Goal: Feedback & Contribution: Submit feedback/report problem

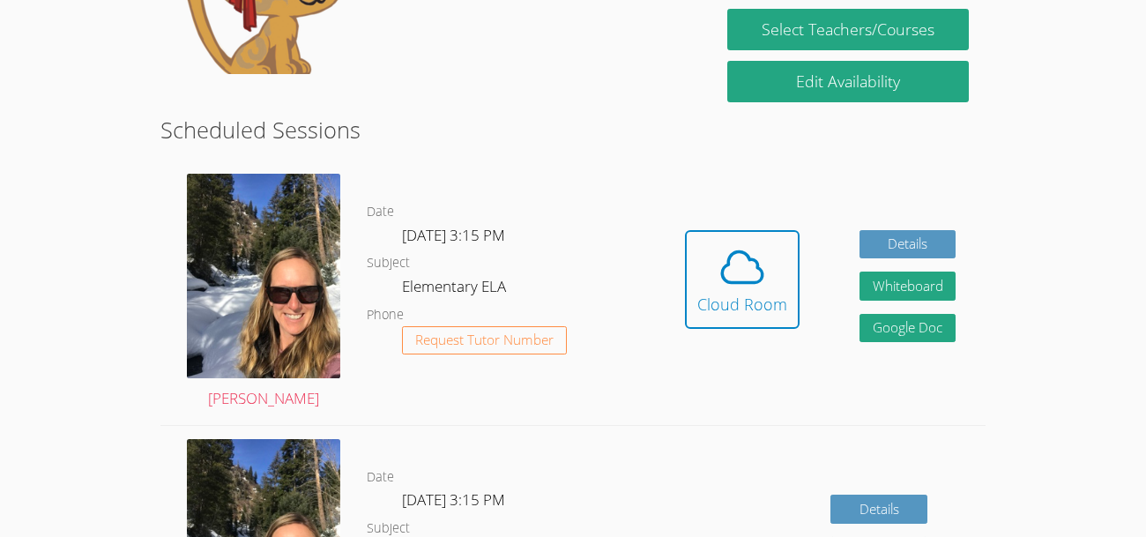
scroll to position [394, 0]
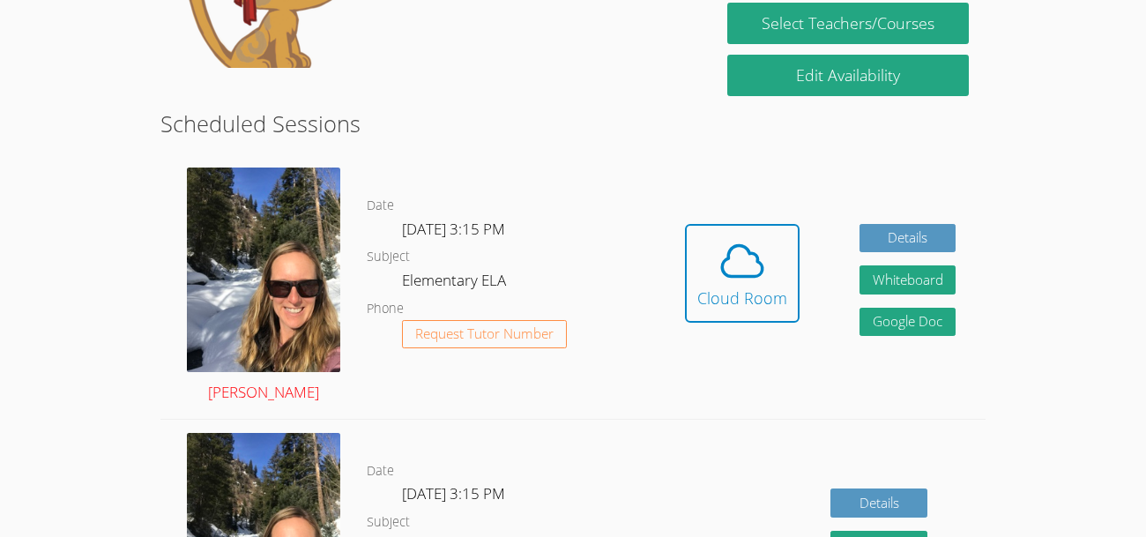
click at [296, 272] on img at bounding box center [263, 270] width 153 height 205
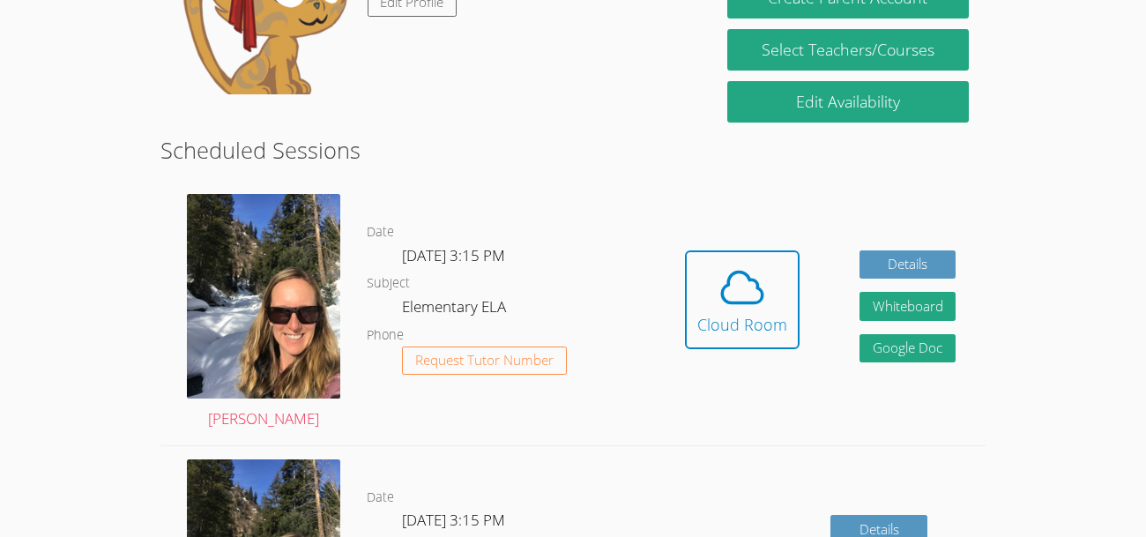
scroll to position [369, 0]
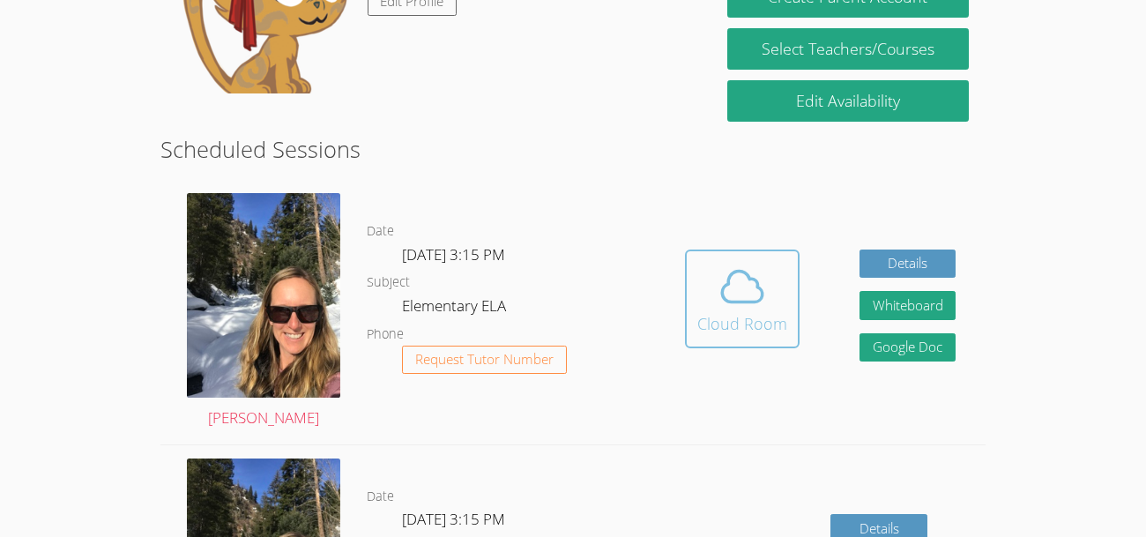
click at [729, 305] on icon at bounding box center [742, 286] width 49 height 49
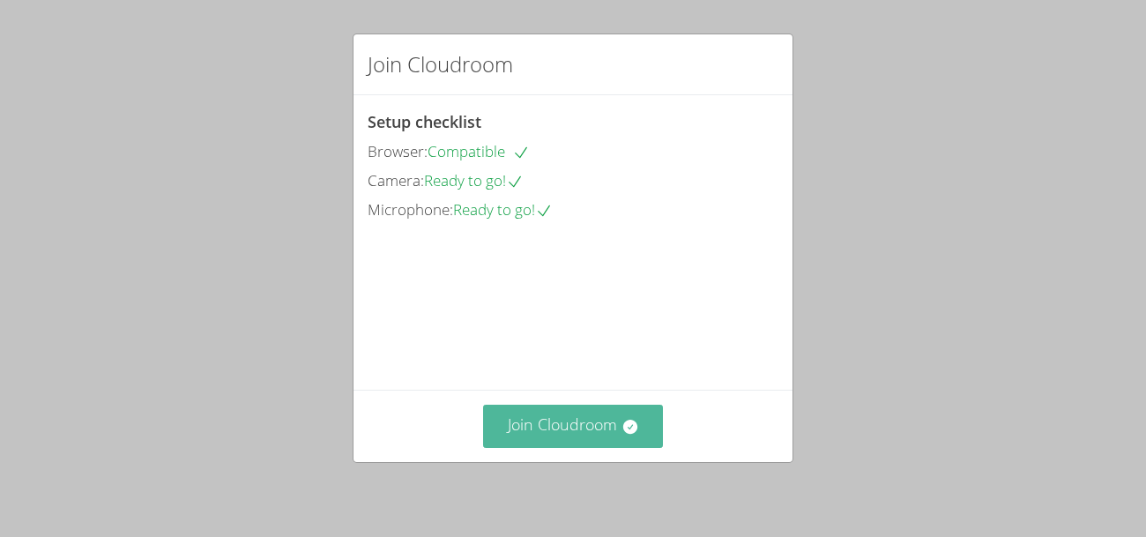
click at [607, 431] on button "Join Cloudroom" at bounding box center [573, 426] width 181 height 43
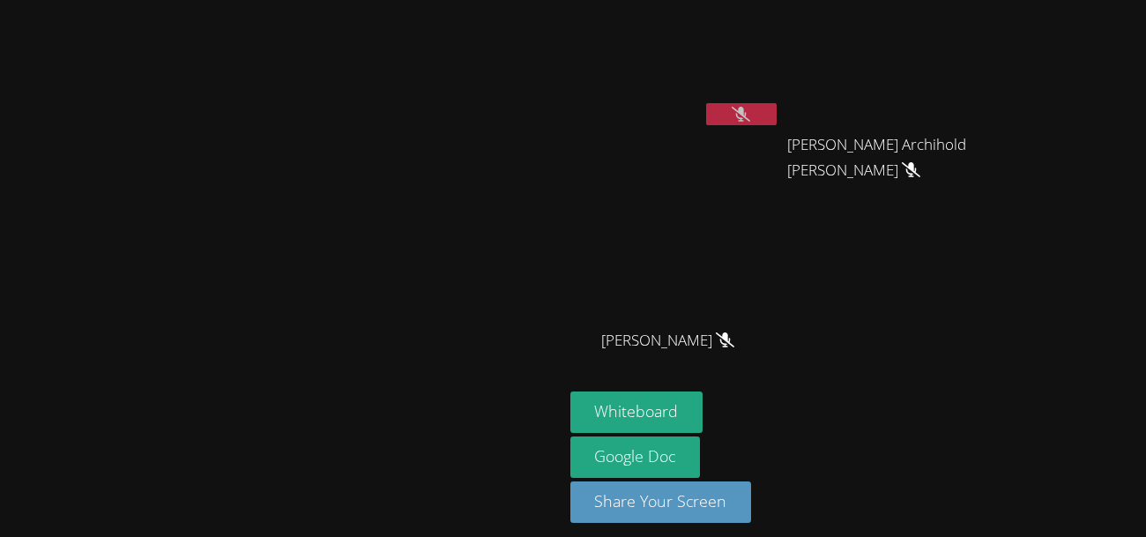
click at [734, 348] on span "[PERSON_NAME]" at bounding box center [667, 341] width 133 height 26
click at [734, 332] on icon at bounding box center [725, 339] width 19 height 15
click at [734, 343] on icon at bounding box center [725, 339] width 19 height 15
click at [734, 346] on span "[PERSON_NAME]" at bounding box center [667, 341] width 133 height 26
click at [920, 162] on icon at bounding box center [911, 169] width 19 height 15
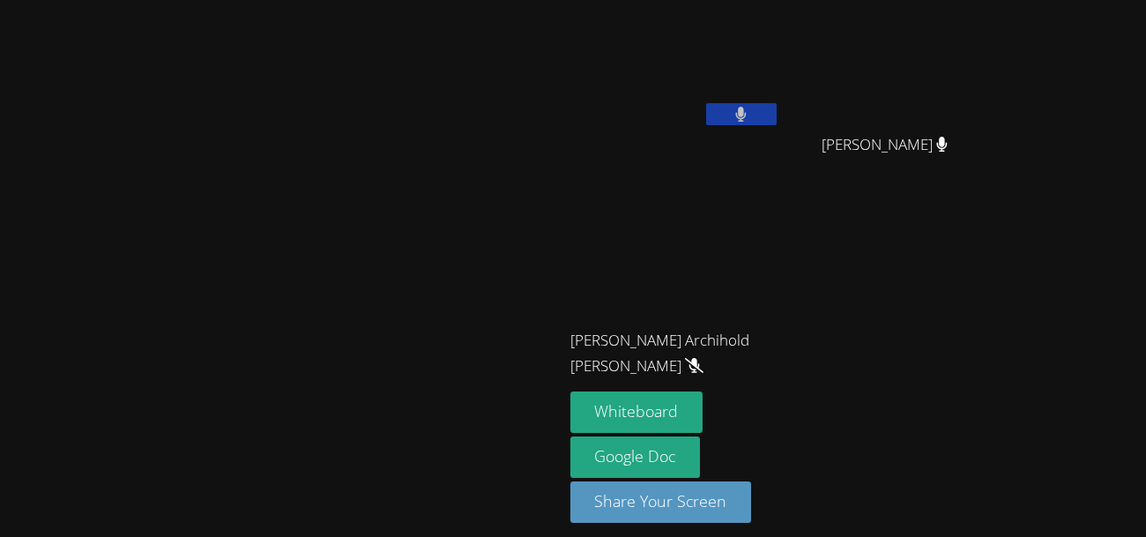
scroll to position [10, 0]
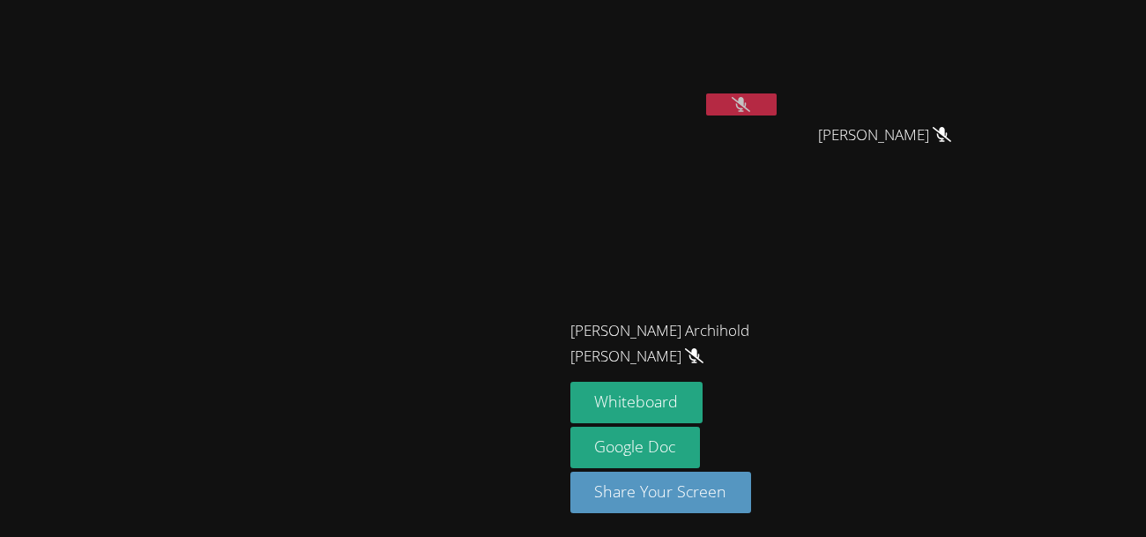
click at [777, 113] on button at bounding box center [741, 104] width 71 height 22
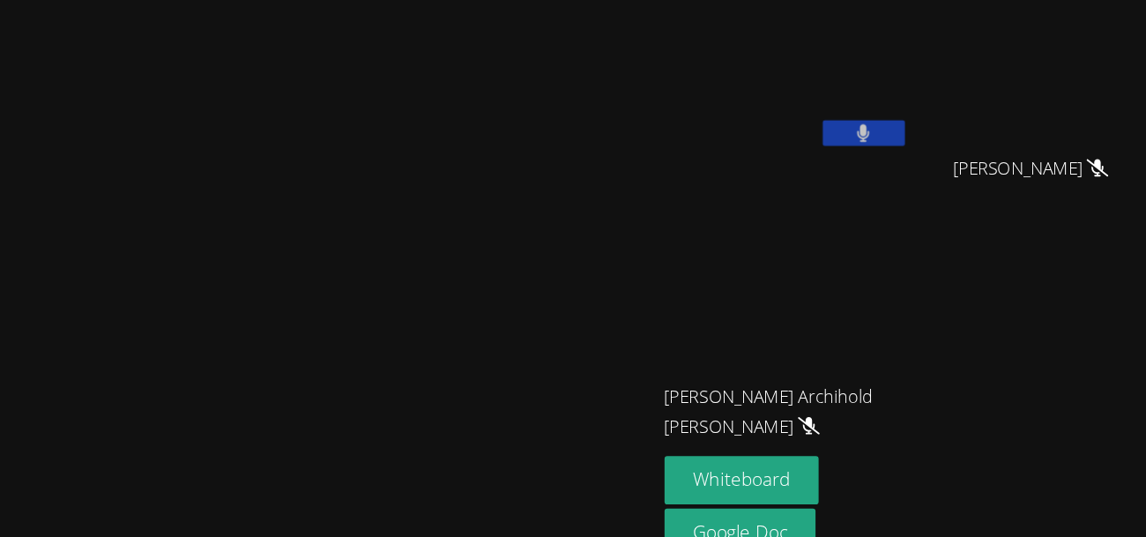
scroll to position [0, 0]
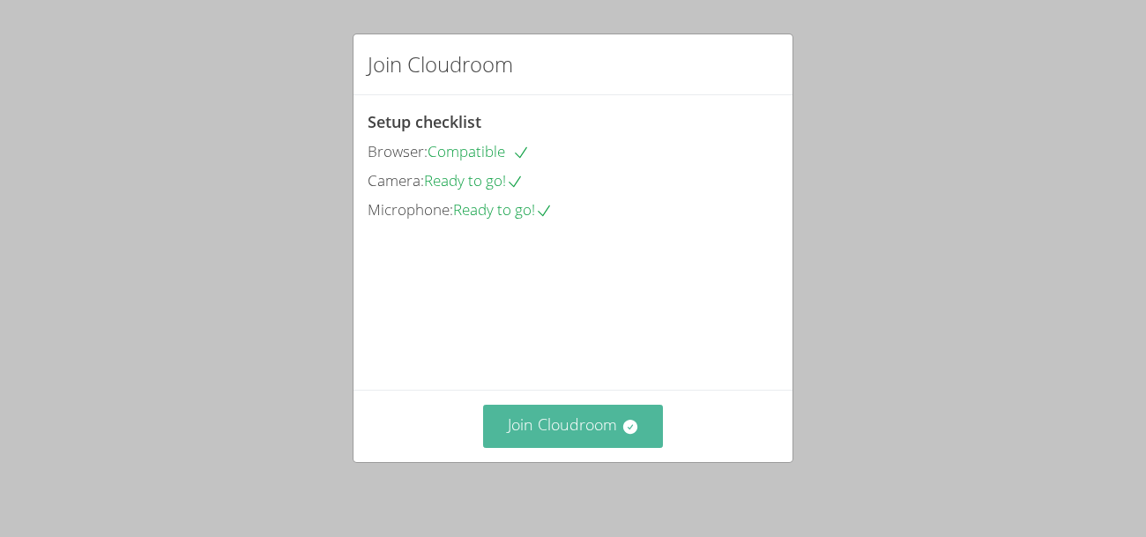
click at [628, 426] on icon at bounding box center [629, 427] width 14 height 14
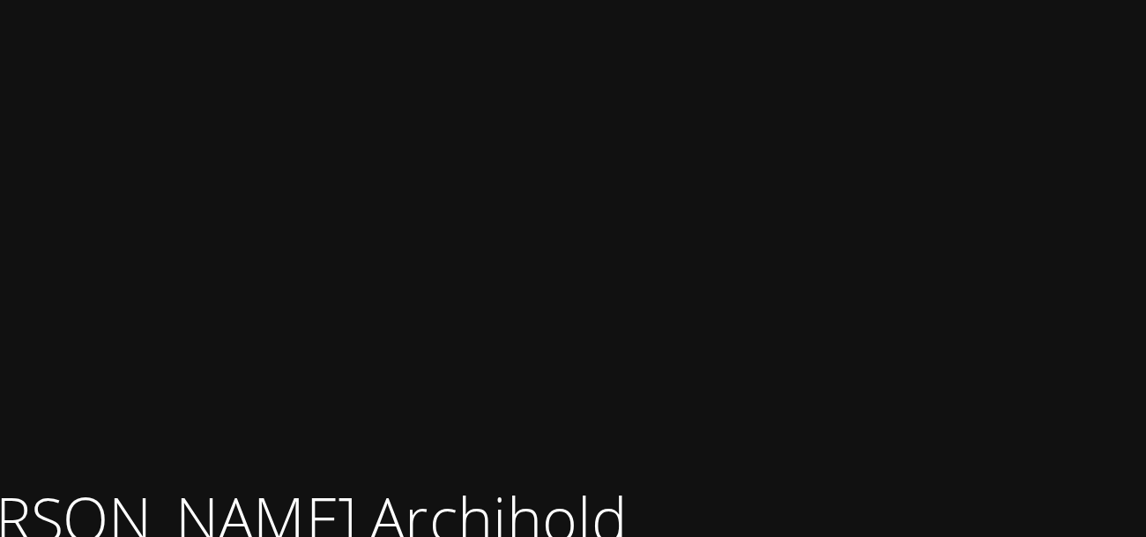
scroll to position [2, 0]
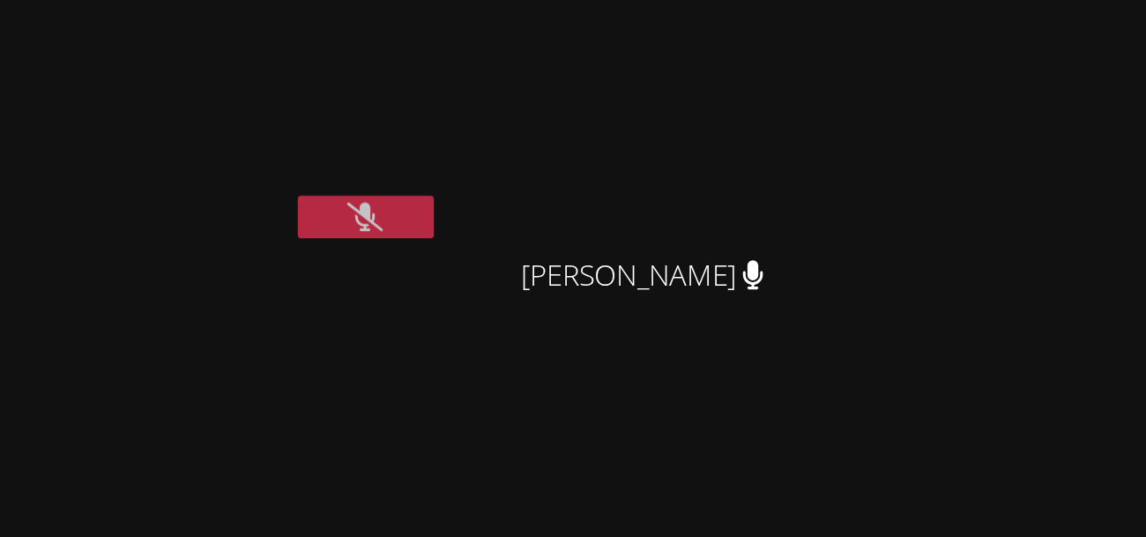
click at [750, 115] on icon at bounding box center [741, 112] width 19 height 15
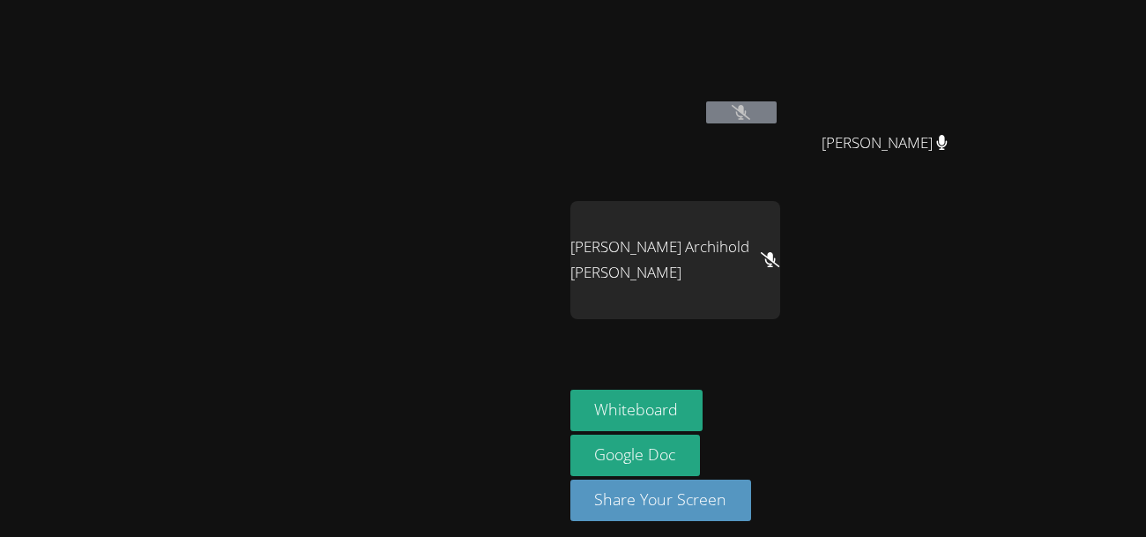
scroll to position [0, 0]
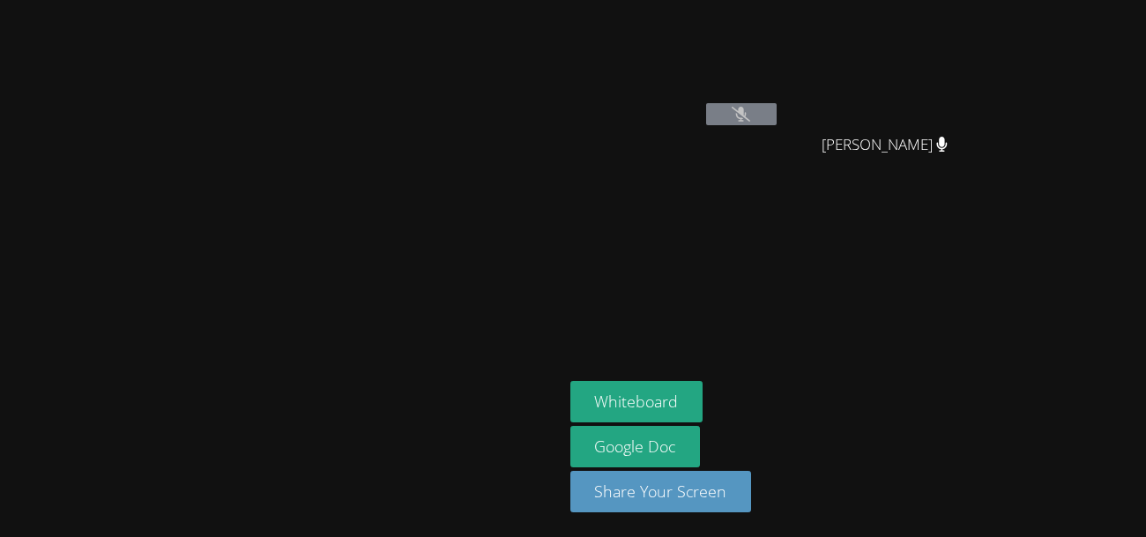
click at [777, 122] on button at bounding box center [741, 114] width 71 height 22
click at [777, 120] on button at bounding box center [741, 114] width 71 height 22
click at [750, 112] on icon at bounding box center [741, 114] width 19 height 15
click at [777, 111] on button at bounding box center [741, 114] width 71 height 22
click at [750, 109] on icon at bounding box center [741, 114] width 19 height 15
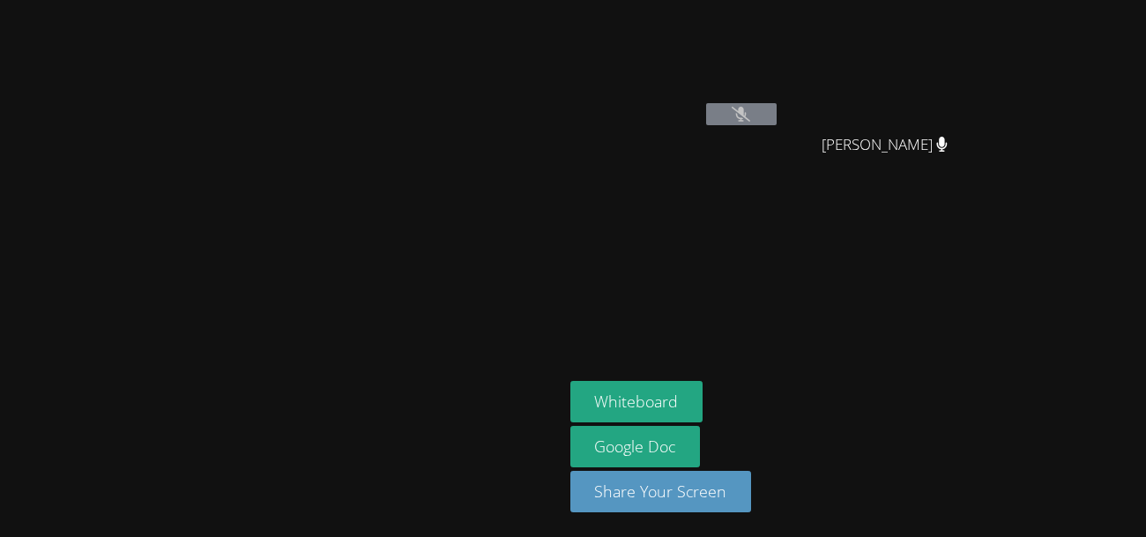
click at [777, 123] on button at bounding box center [741, 114] width 71 height 22
click at [777, 121] on button at bounding box center [741, 114] width 71 height 22
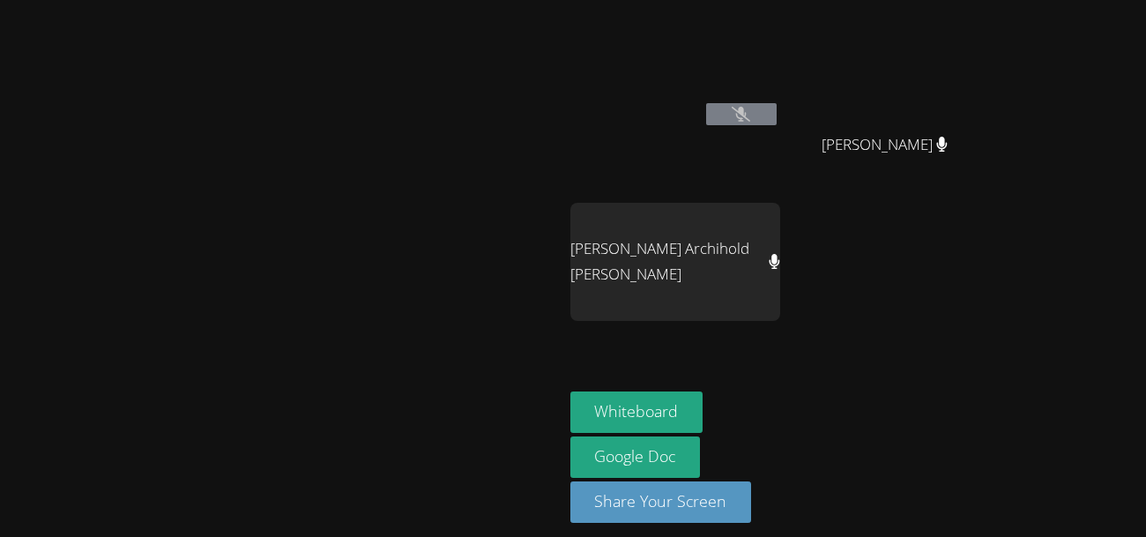
click at [777, 103] on button at bounding box center [741, 114] width 71 height 22
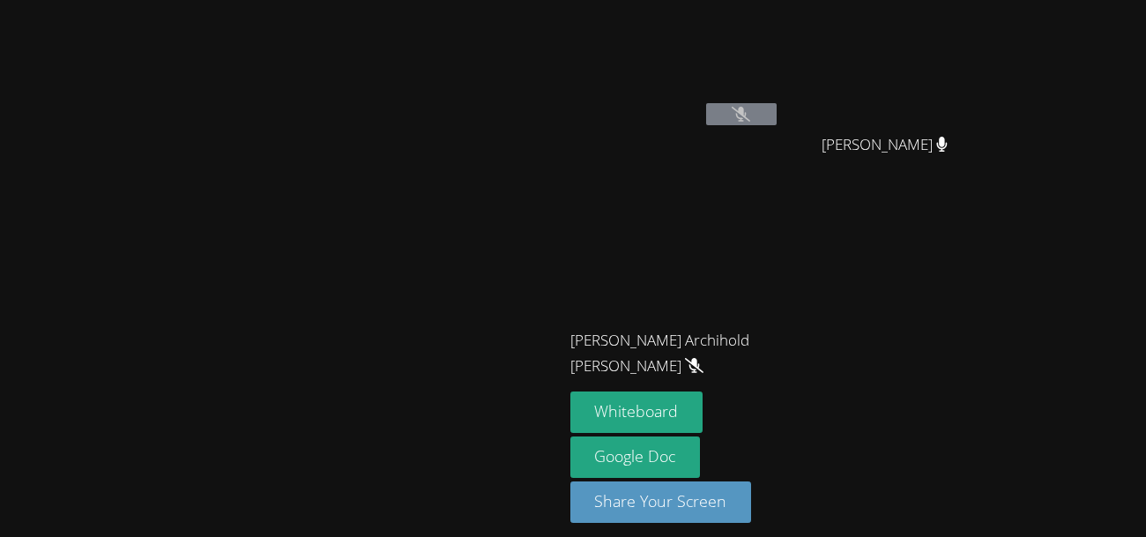
click at [750, 110] on icon at bounding box center [741, 114] width 19 height 15
click at [777, 121] on button at bounding box center [741, 114] width 71 height 22
click at [777, 117] on button at bounding box center [741, 114] width 71 height 22
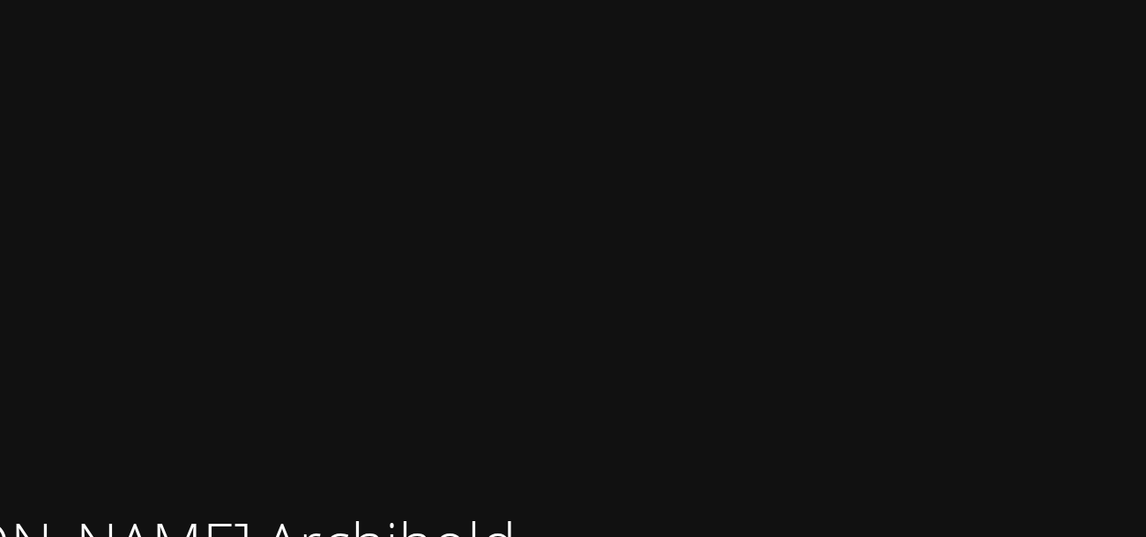
click at [780, 246] on video at bounding box center [675, 262] width 210 height 118
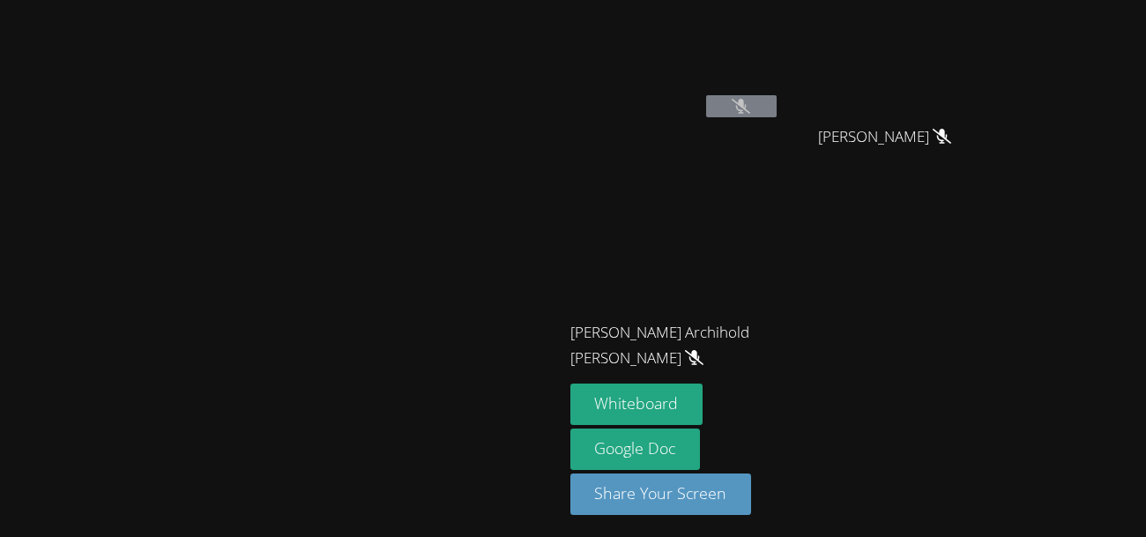
click at [777, 108] on button at bounding box center [741, 106] width 71 height 22
click at [780, 138] on div "[PERSON_NAME]" at bounding box center [675, 93] width 210 height 189
click at [750, 106] on icon at bounding box center [741, 106] width 19 height 15
click at [750, 101] on icon at bounding box center [741, 106] width 19 height 15
click at [750, 102] on icon at bounding box center [741, 106] width 19 height 15
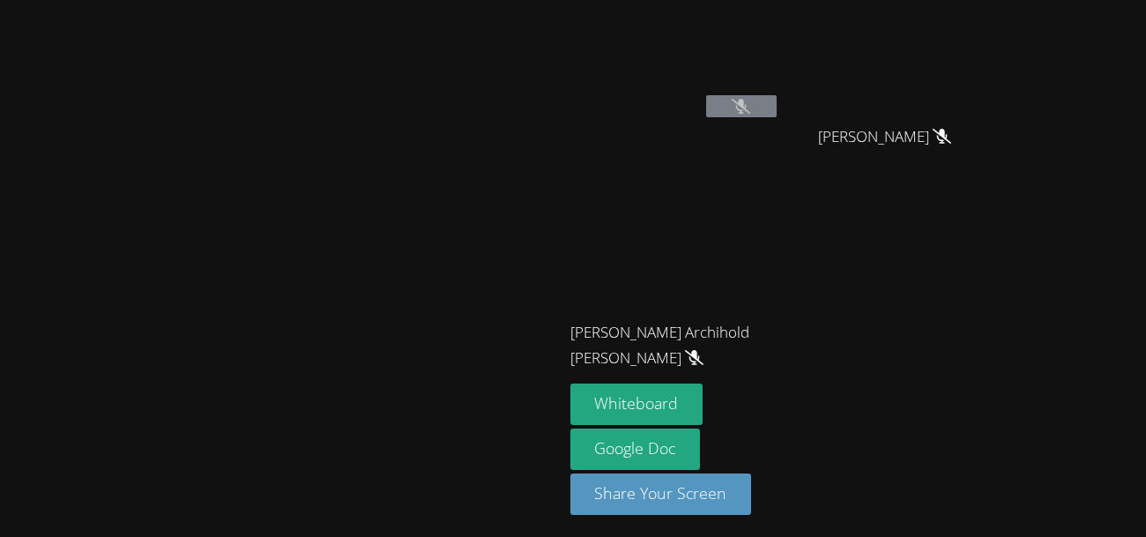
click at [777, 113] on button at bounding box center [741, 106] width 71 height 22
click at [780, 138] on div "[PERSON_NAME]" at bounding box center [675, 93] width 210 height 189
click at [780, 87] on video at bounding box center [675, 58] width 210 height 118
click at [777, 95] on button at bounding box center [741, 106] width 71 height 22
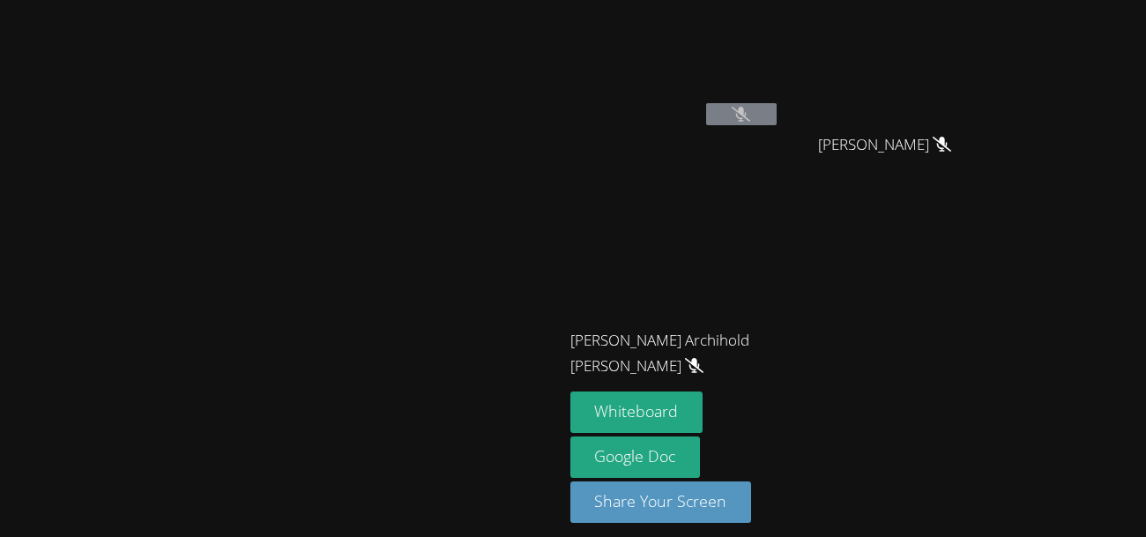
click at [777, 119] on button at bounding box center [741, 114] width 71 height 22
click at [780, 116] on video at bounding box center [675, 66] width 210 height 118
click at [750, 117] on icon at bounding box center [741, 114] width 19 height 15
click at [777, 103] on button at bounding box center [741, 114] width 71 height 22
click at [750, 108] on icon at bounding box center [741, 114] width 19 height 15
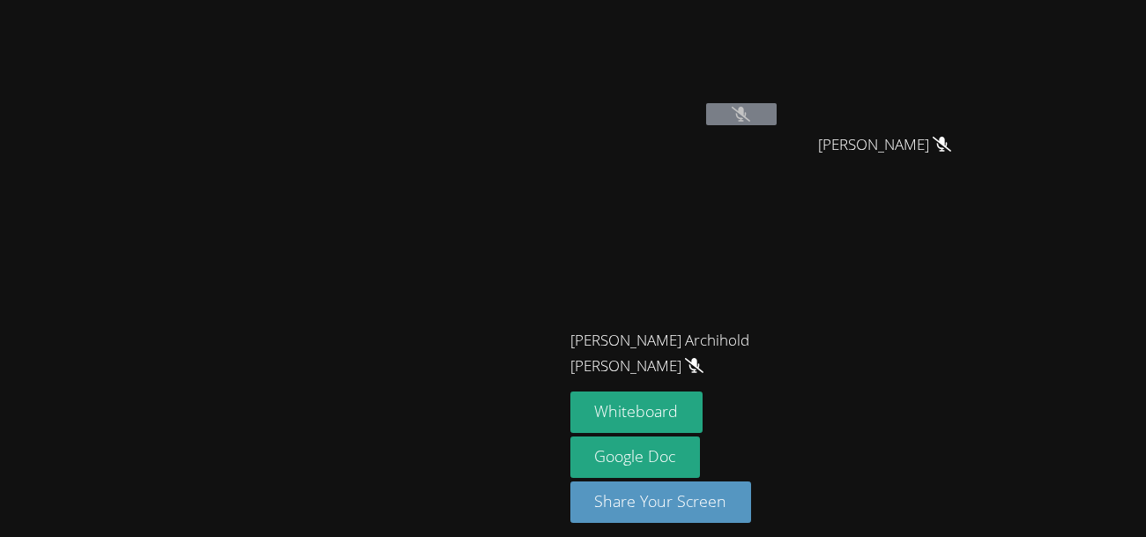
click at [777, 124] on button at bounding box center [741, 114] width 71 height 22
click at [750, 118] on icon at bounding box center [741, 114] width 19 height 15
click at [780, 142] on div "[PERSON_NAME]" at bounding box center [675, 101] width 210 height 189
click at [777, 121] on button at bounding box center [741, 114] width 71 height 22
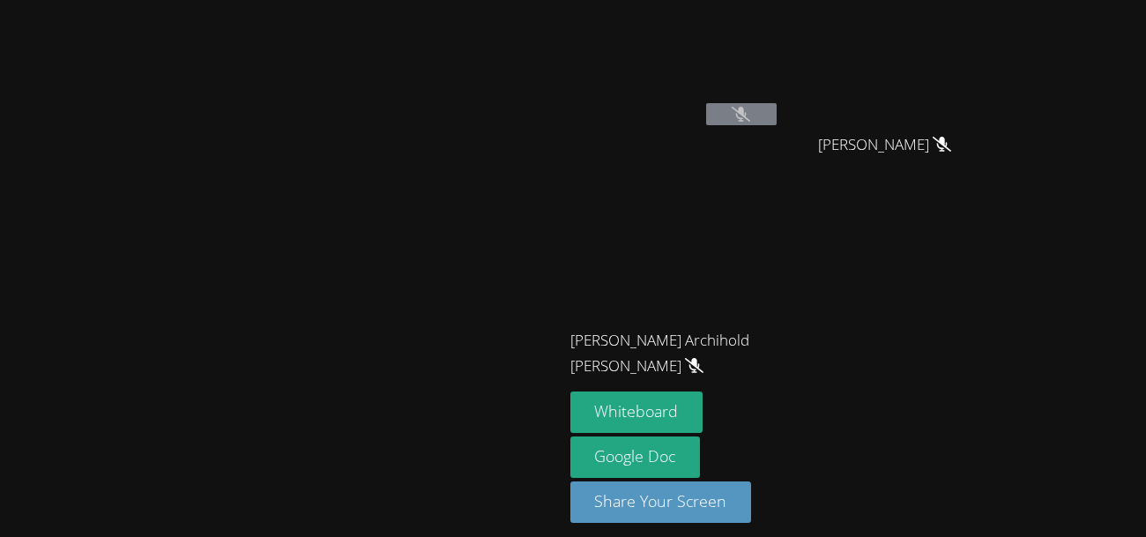
click at [780, 138] on div "[PERSON_NAME]" at bounding box center [675, 101] width 210 height 189
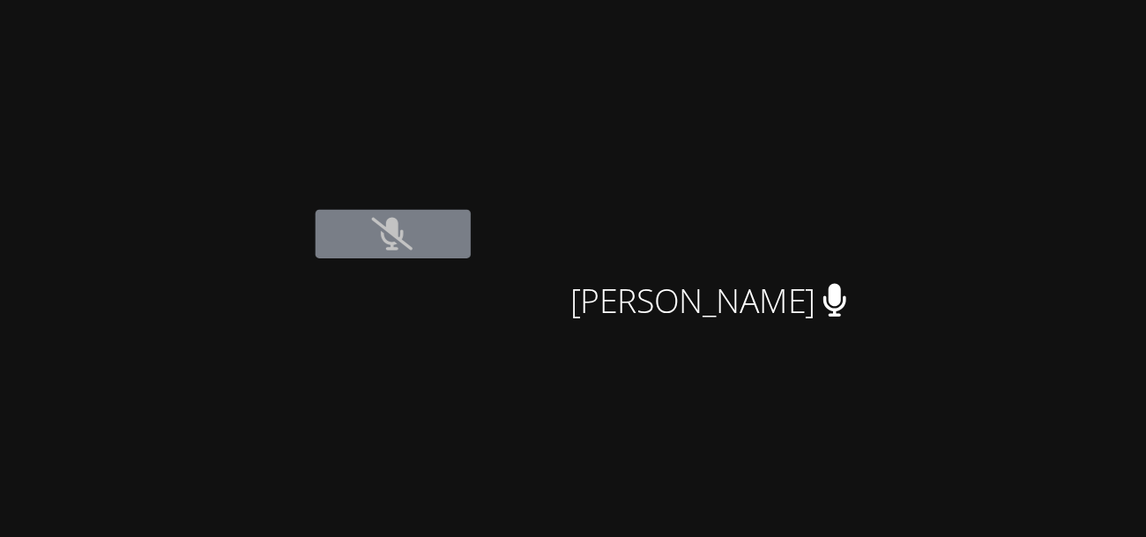
click at [750, 101] on icon at bounding box center [741, 106] width 19 height 15
click at [777, 114] on button at bounding box center [741, 106] width 71 height 22
click at [777, 111] on button at bounding box center [741, 106] width 71 height 22
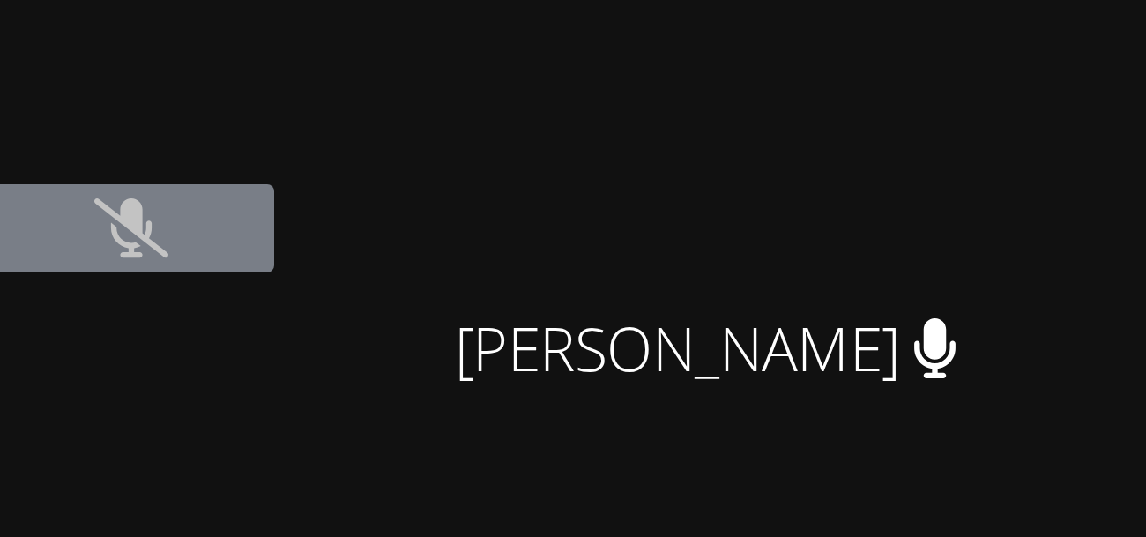
click at [750, 111] on icon at bounding box center [741, 114] width 19 height 15
click at [750, 116] on icon at bounding box center [741, 114] width 19 height 15
click at [750, 114] on icon at bounding box center [741, 114] width 19 height 15
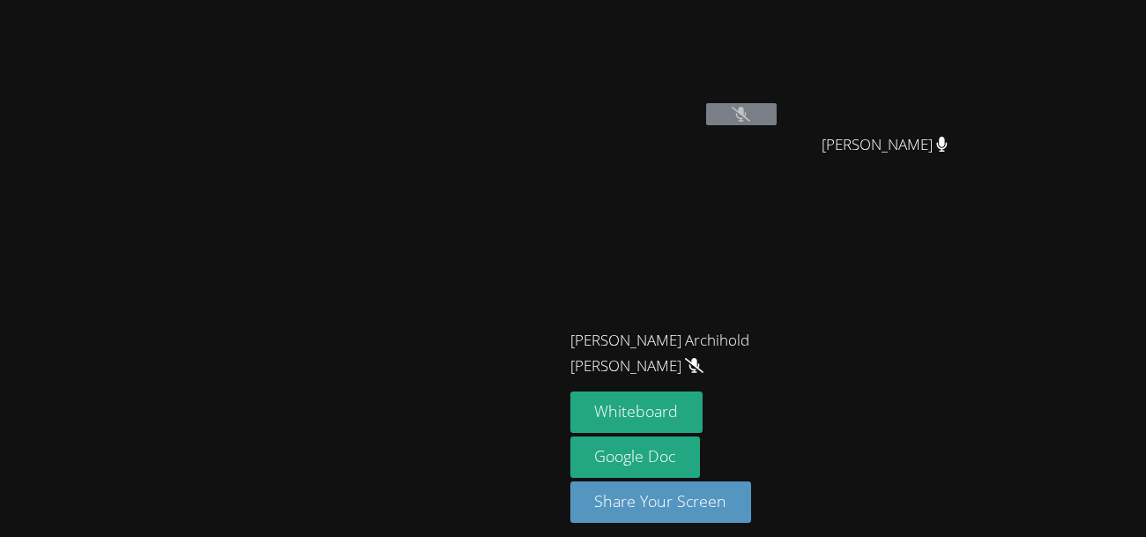
click at [780, 95] on video at bounding box center [675, 66] width 210 height 118
click at [777, 105] on button at bounding box center [741, 114] width 71 height 22
click at [777, 107] on button at bounding box center [741, 114] width 71 height 22
click at [777, 103] on button at bounding box center [741, 114] width 71 height 22
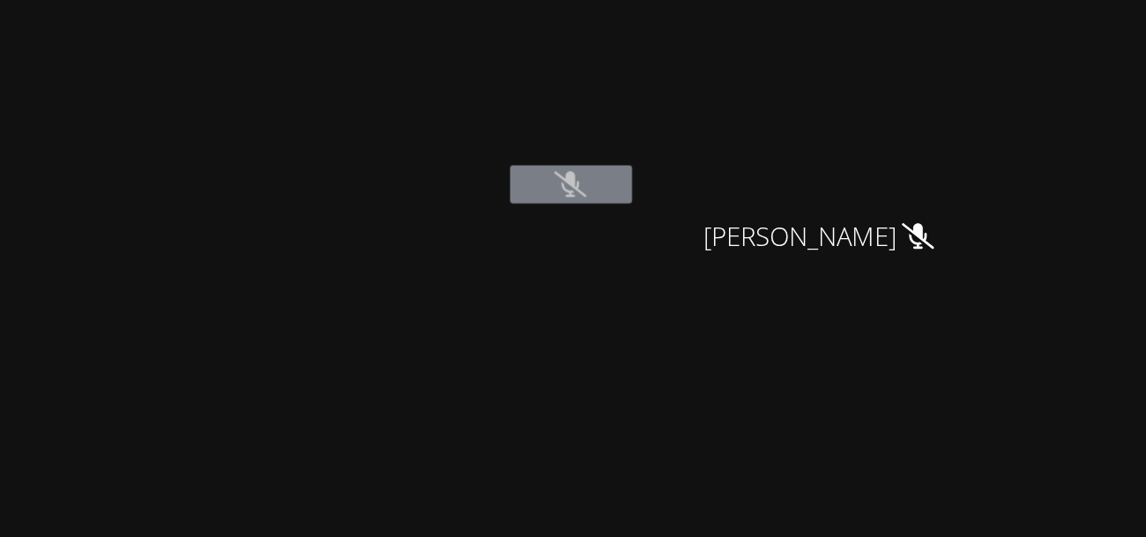
click at [750, 121] on icon at bounding box center [741, 114] width 19 height 15
click at [777, 115] on button at bounding box center [741, 114] width 71 height 22
click at [777, 110] on button at bounding box center [741, 114] width 71 height 22
click at [780, 97] on video at bounding box center [675, 66] width 210 height 118
click at [780, 131] on div "[PERSON_NAME]" at bounding box center [675, 70] width 210 height 126
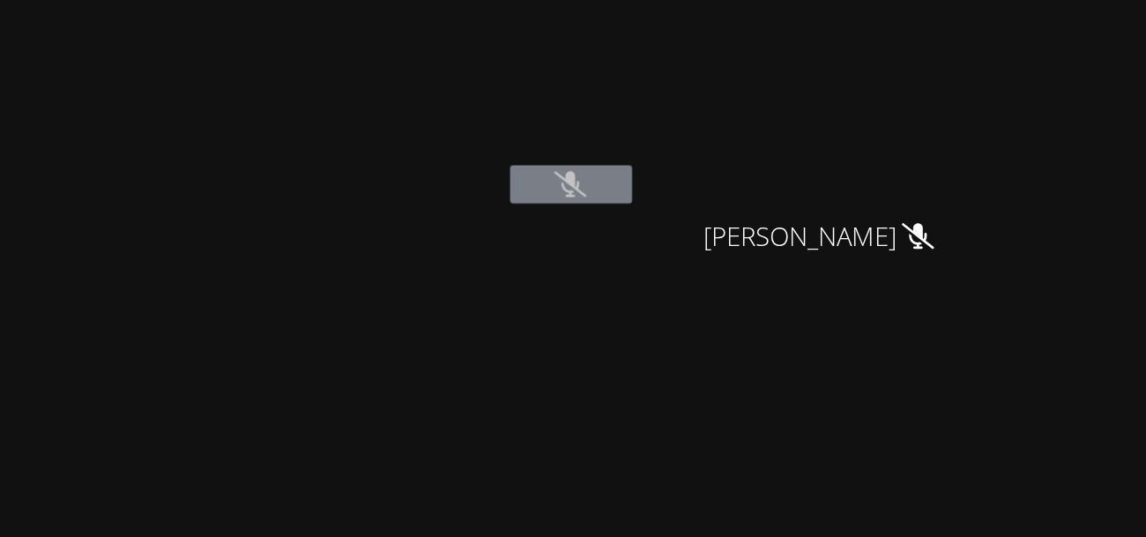
click at [777, 121] on button at bounding box center [741, 114] width 71 height 22
click at [777, 123] on button at bounding box center [741, 114] width 71 height 22
click at [777, 118] on button at bounding box center [741, 114] width 71 height 22
click at [777, 117] on button at bounding box center [741, 114] width 71 height 22
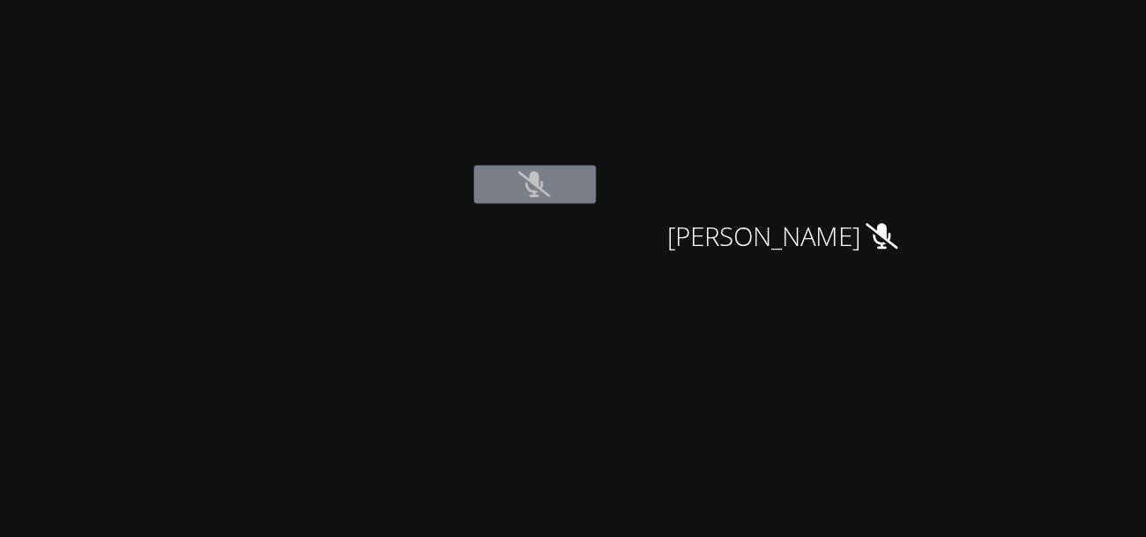
click at [777, 120] on button at bounding box center [741, 114] width 71 height 22
click at [777, 122] on button at bounding box center [741, 114] width 71 height 22
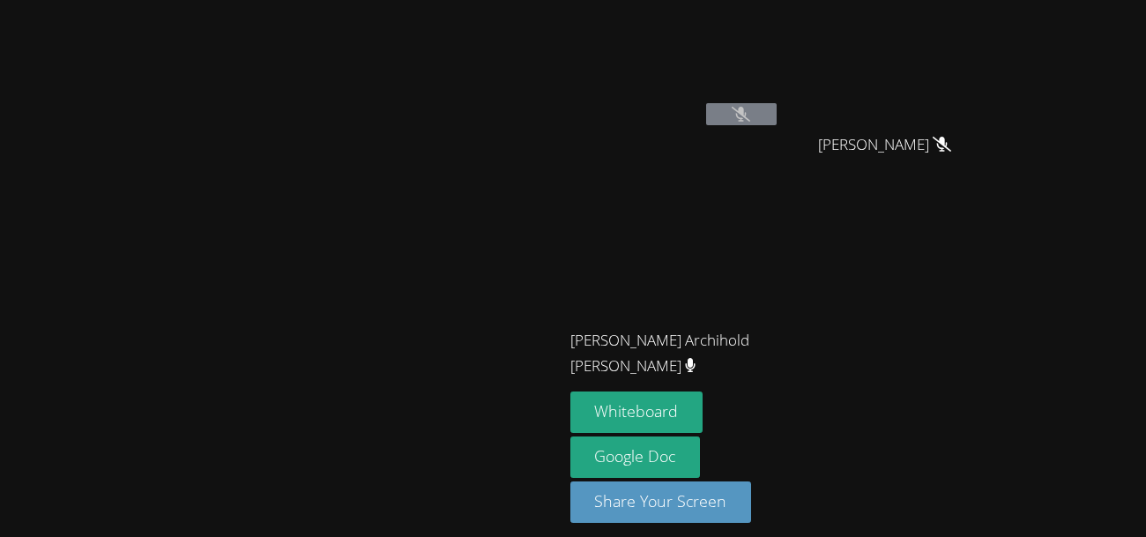
scroll to position [1, 0]
click at [227, 180] on video at bounding box center [281, 237] width 264 height 309
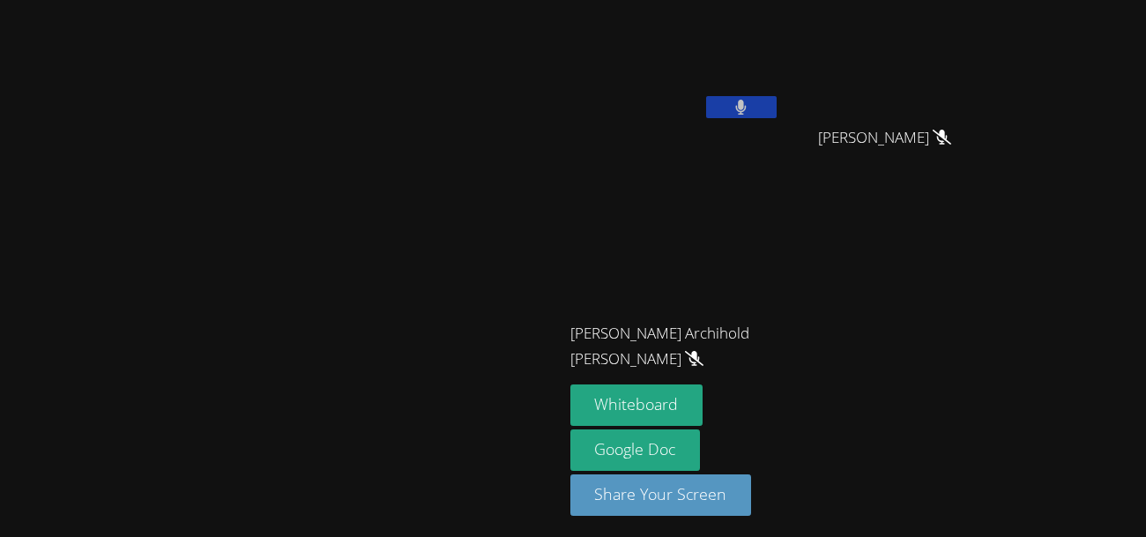
scroll to position [6, 0]
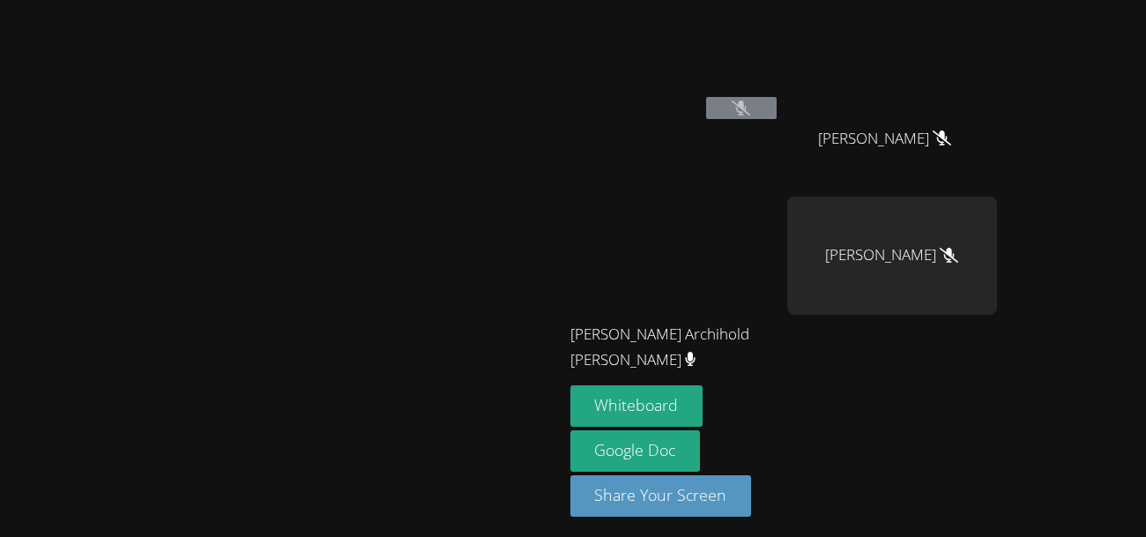
click at [780, 107] on video at bounding box center [675, 60] width 210 height 118
click at [780, 133] on div "[PERSON_NAME]" at bounding box center [675, 96] width 210 height 189
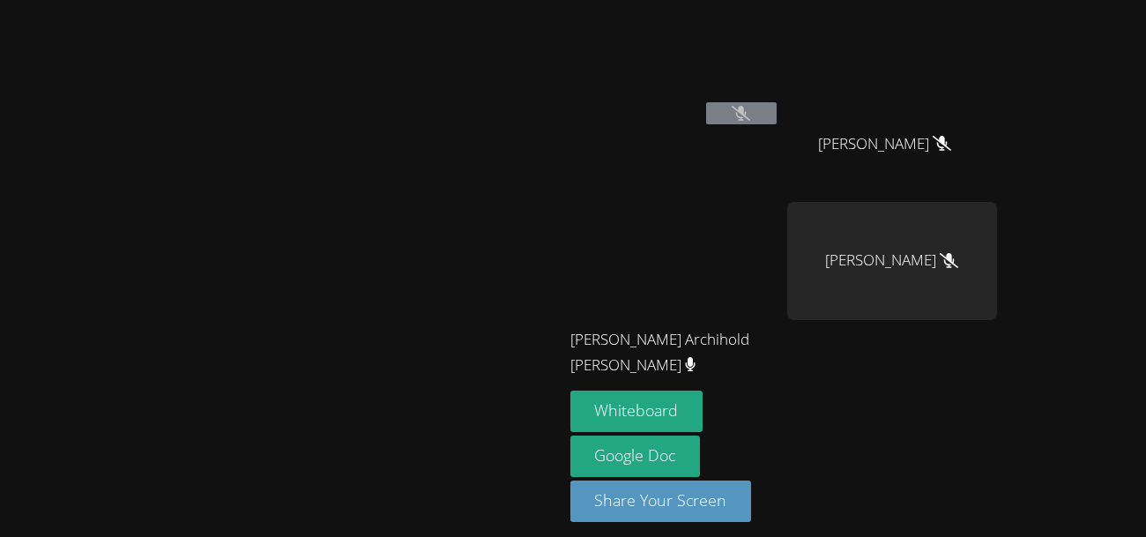
click at [294, 343] on video at bounding box center [281, 237] width 264 height 309
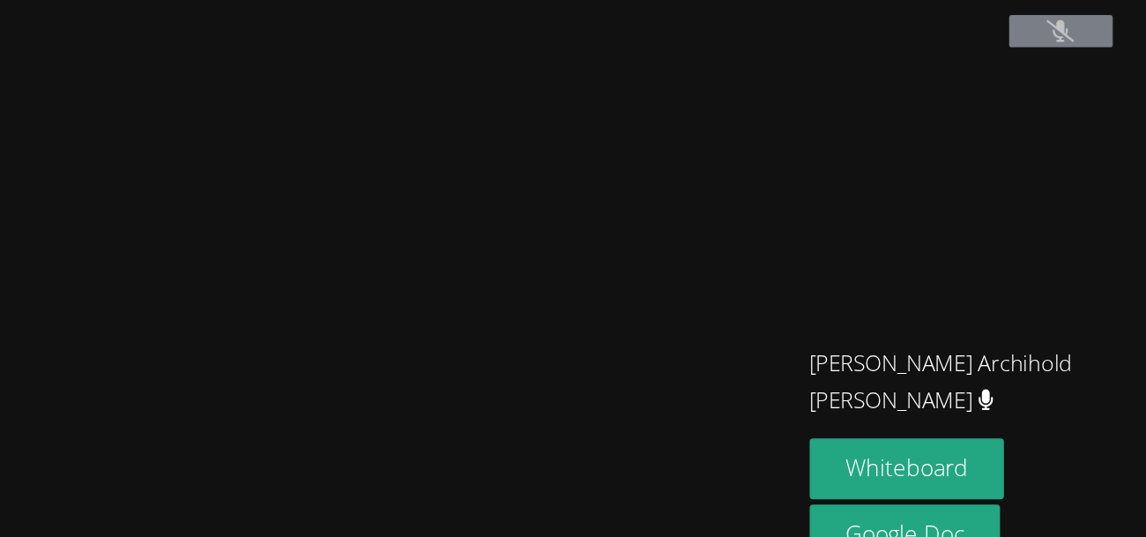
scroll to position [0, 0]
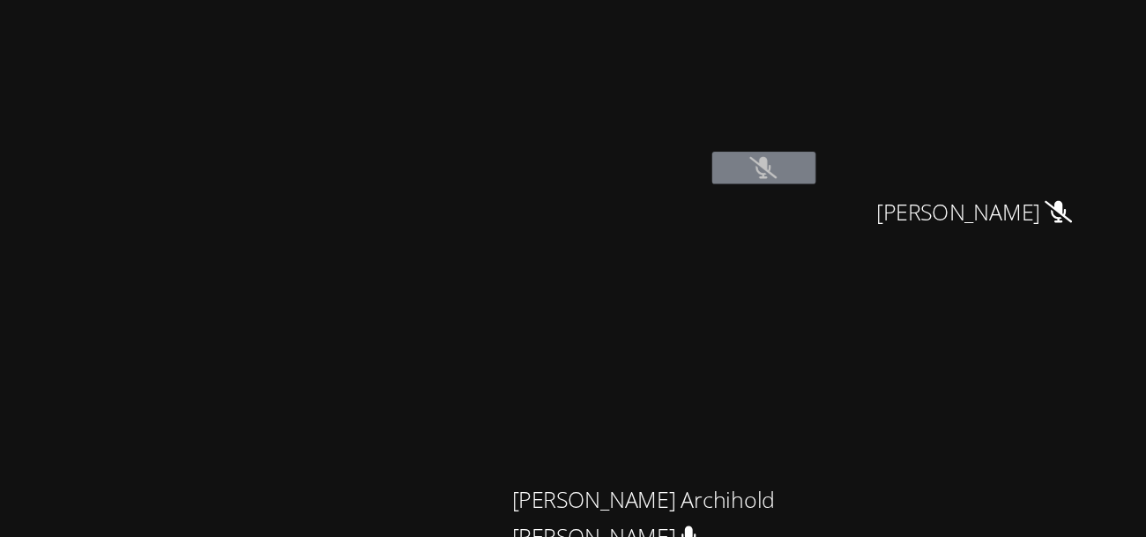
click at [777, 122] on button at bounding box center [741, 114] width 71 height 22
click at [777, 112] on button at bounding box center [741, 114] width 71 height 22
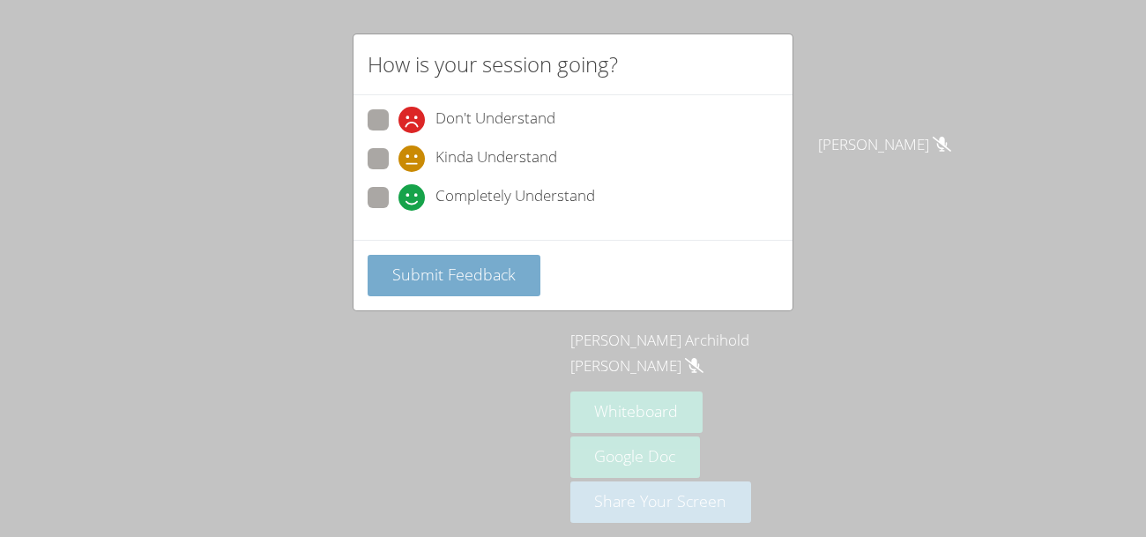
click at [522, 290] on button "Submit Feedback" at bounding box center [454, 275] width 173 height 41
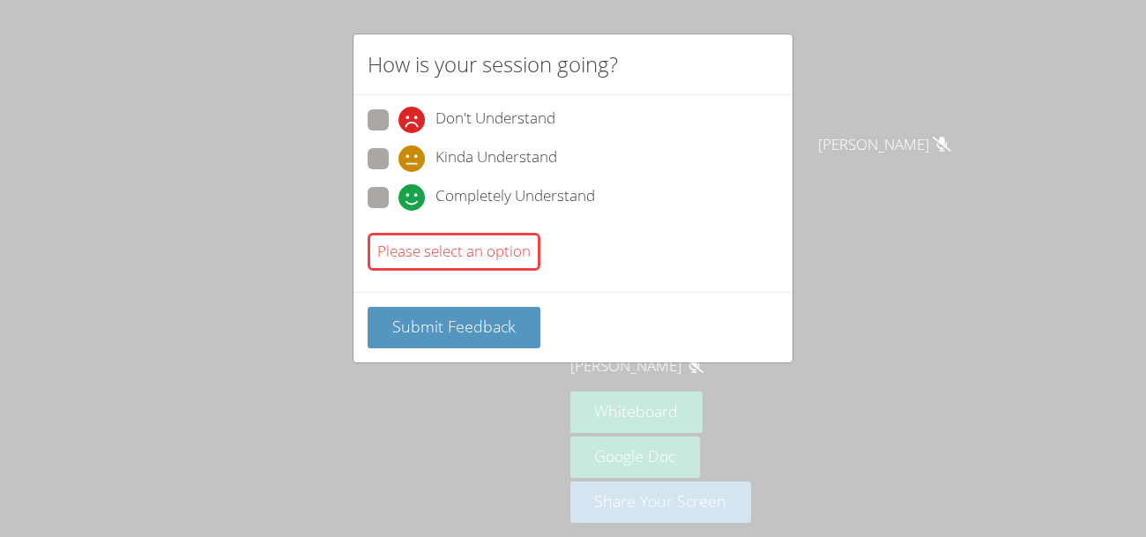
click at [520, 418] on div "How is your session going? Don't Understand Kinda Understand Completely Underst…" at bounding box center [573, 268] width 1146 height 537
click at [517, 428] on div "How is your session going? Don't Understand Kinda Understand Completely Underst…" at bounding box center [573, 268] width 1146 height 537
click at [989, 305] on div "How is your session going? Don't Understand Kinda Understand Completely Underst…" at bounding box center [573, 268] width 1146 height 537
click at [1023, 287] on div "How is your session going? Don't Understand Kinda Understand Completely Underst…" at bounding box center [573, 268] width 1146 height 537
click at [1029, 298] on div "How is your session going? Don't Understand Kinda Understand Completely Underst…" at bounding box center [573, 268] width 1146 height 537
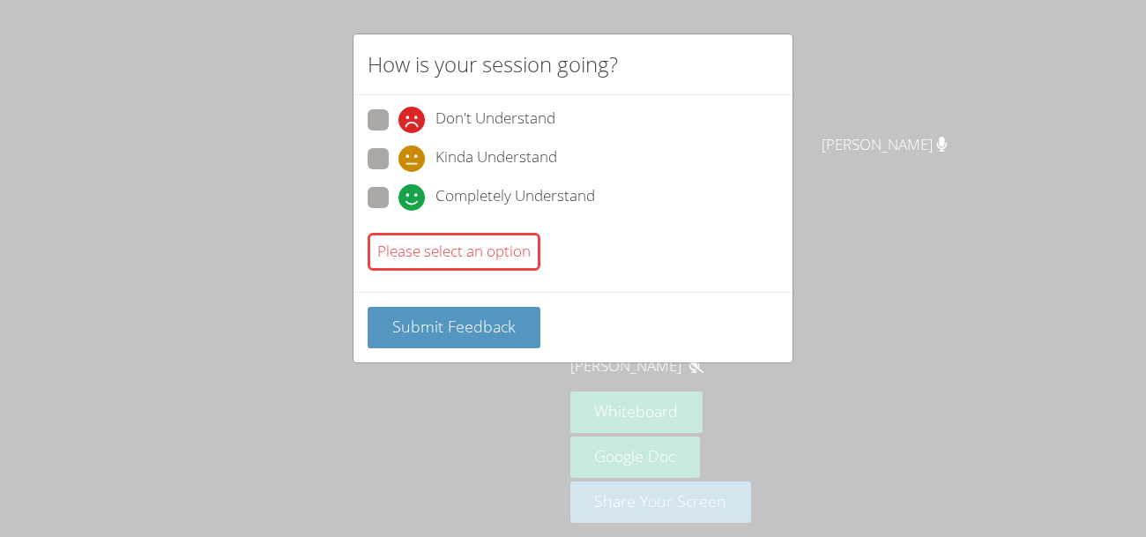
click at [1035, 306] on div "How is your session going? Don't Understand Kinda Understand Completely Underst…" at bounding box center [573, 268] width 1146 height 537
click at [1050, 291] on div "How is your session going? Don't Understand Kinda Understand Completely Underst…" at bounding box center [573, 268] width 1146 height 537
click at [1068, 281] on div "How is your session going? Don't Understand Kinda Understand Completely Underst…" at bounding box center [573, 268] width 1146 height 537
click at [594, 200] on span "Completely Understand" at bounding box center [516, 197] width 160 height 26
click at [413, 200] on input "Completely Understand" at bounding box center [405, 194] width 15 height 15
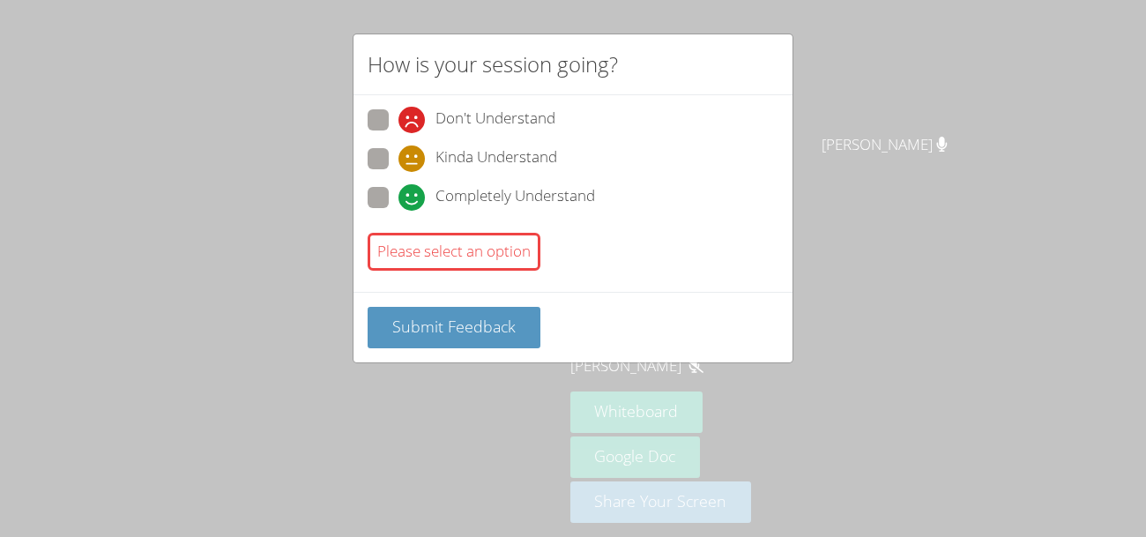
radio input "true"
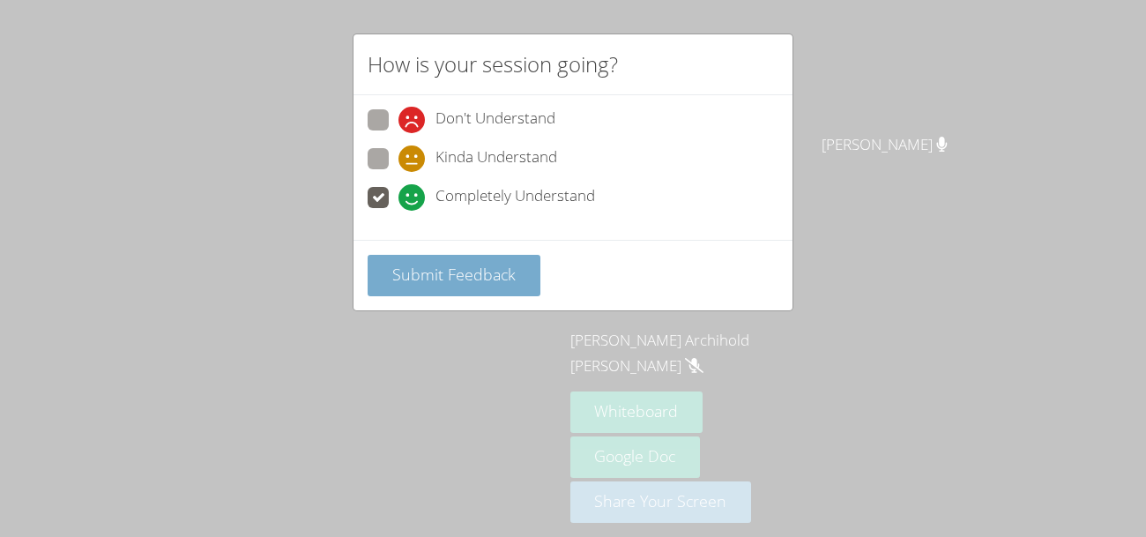
click at [495, 259] on button "Submit Feedback" at bounding box center [454, 275] width 173 height 41
